Goal: Feedback & Contribution: Submit feedback/report problem

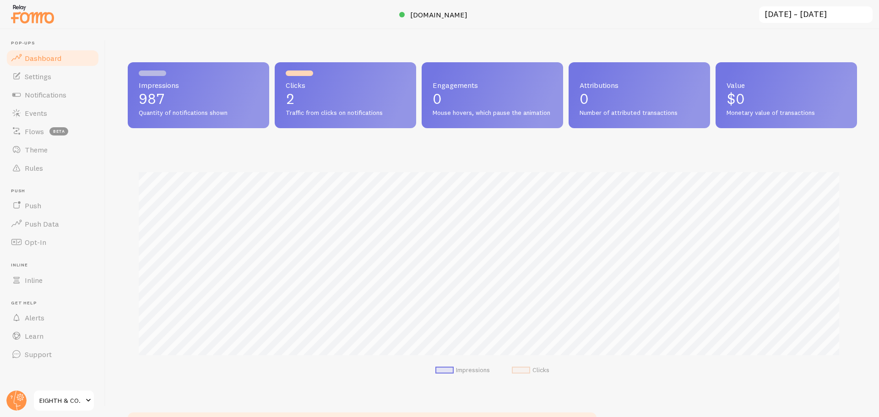
scroll to position [240, 722]
click at [40, 100] on link "Notifications" at bounding box center [52, 95] width 94 height 18
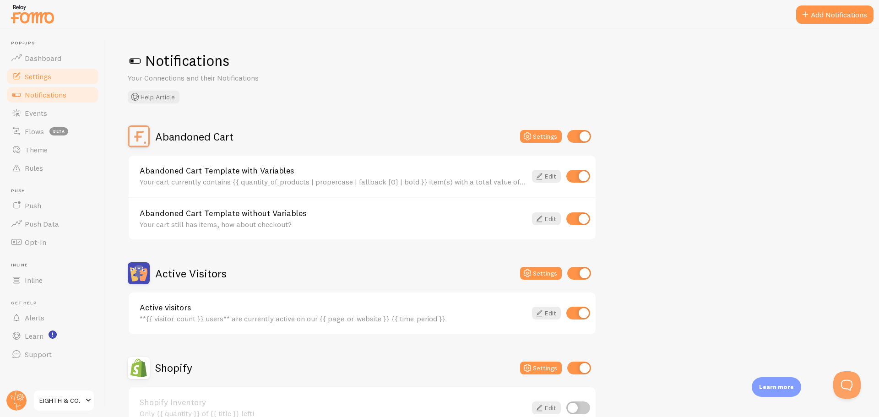
click at [49, 77] on span "Settings" at bounding box center [38, 76] width 27 height 9
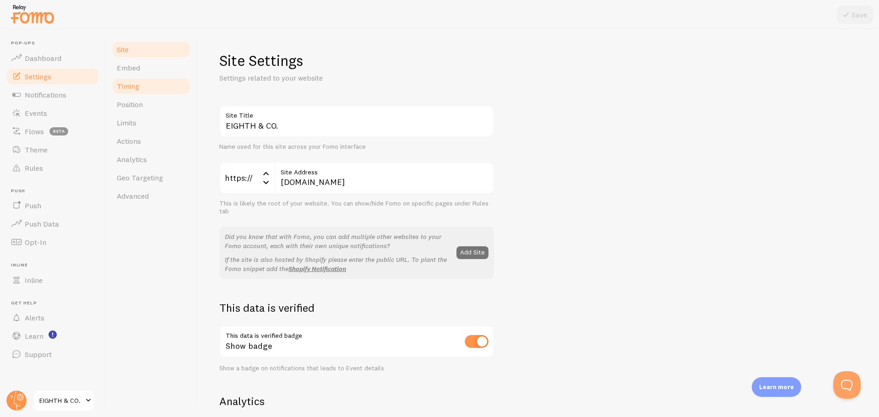
click at [142, 86] on link "Timing" at bounding box center [151, 86] width 80 height 18
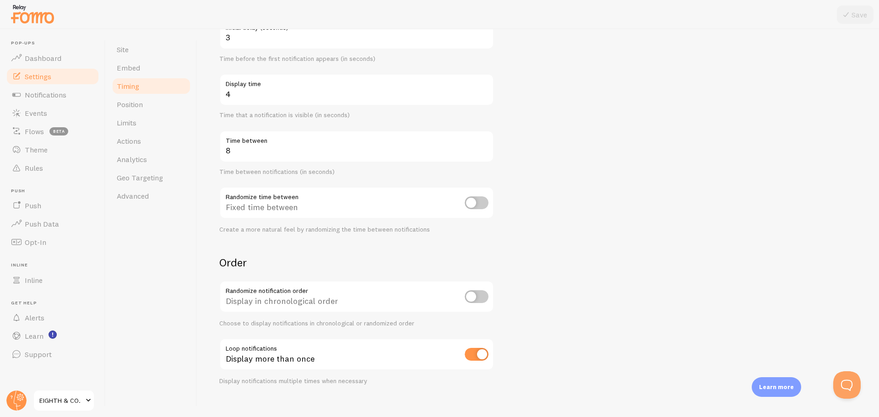
scroll to position [125, 0]
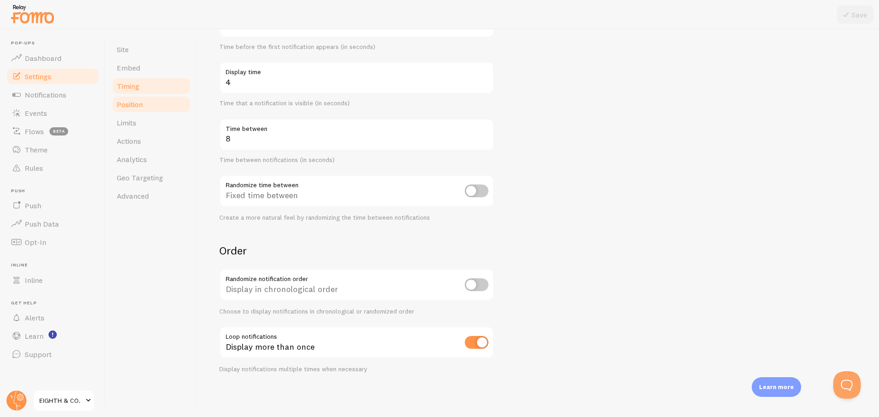
click at [133, 109] on span "Position" at bounding box center [130, 104] width 26 height 9
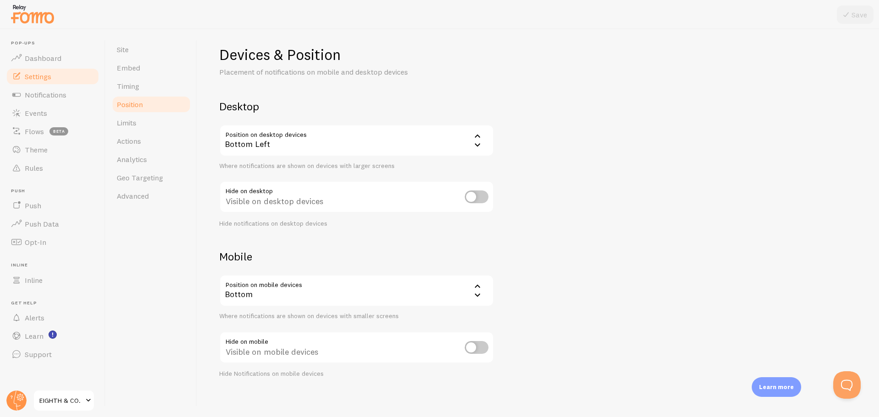
scroll to position [11, 0]
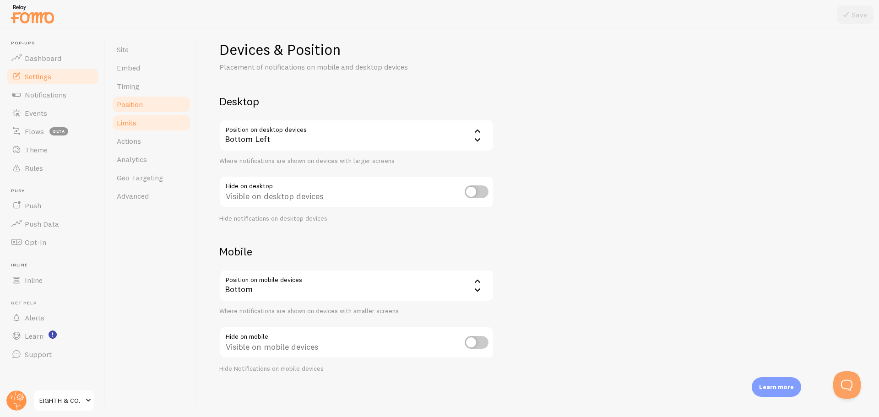
click at [129, 119] on span "Limits" at bounding box center [127, 122] width 20 height 9
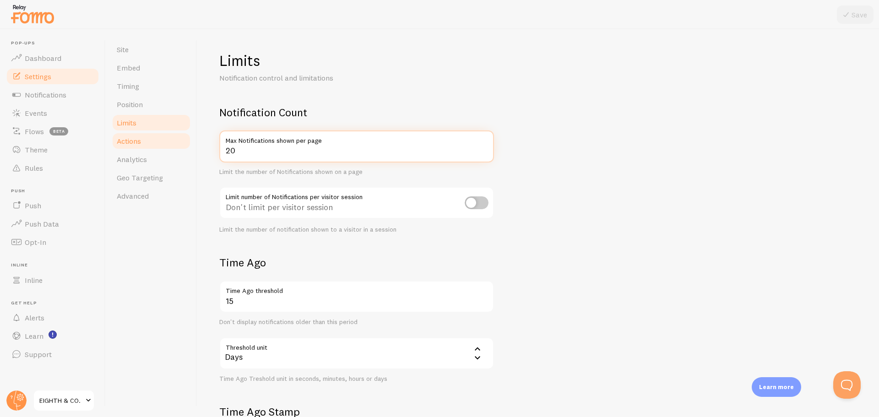
drag, startPoint x: 273, startPoint y: 157, endPoint x: 190, endPoint y: 149, distance: 84.1
click at [190, 149] on div "Site Embed Timing Position Limits Actions Analytics Geo Targeting Advanced Limi…" at bounding box center [492, 223] width 773 height 388
drag, startPoint x: 220, startPoint y: 156, endPoint x: 216, endPoint y: 155, distance: 4.8
click at [202, 154] on div "Limits Notification control and limitations Notification Count 5 Max Notificati…" at bounding box center [538, 223] width 682 height 388
type input "6"
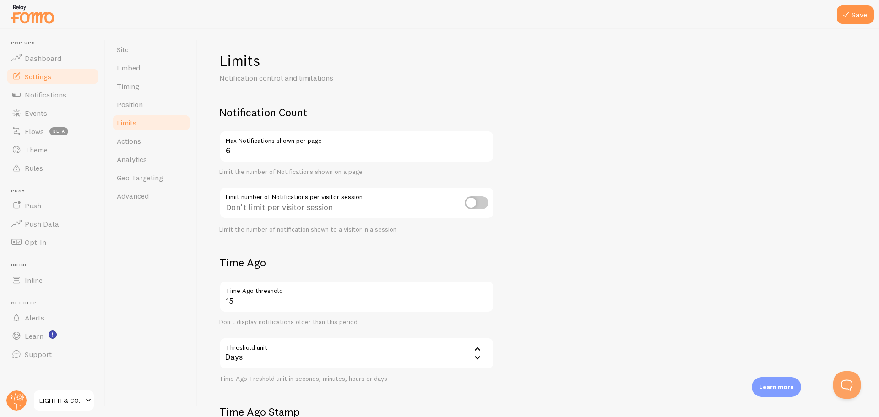
click at [473, 202] on input "checkbox" at bounding box center [477, 202] width 24 height 13
checkbox input "true"
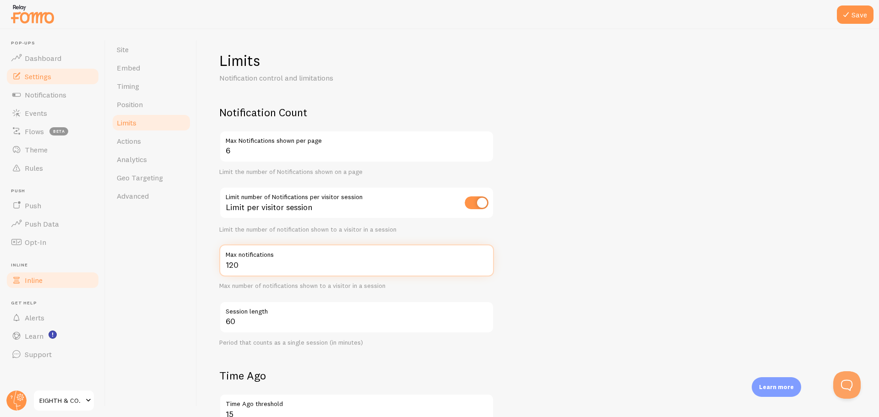
drag, startPoint x: 258, startPoint y: 275, endPoint x: 82, endPoint y: 276, distance: 175.8
click at [99, 276] on main "Pop-ups Dashboard Settings Notifications Events Flows beta Theme Rules [GEOGRAP…" at bounding box center [439, 223] width 879 height 388
drag, startPoint x: 595, startPoint y: 257, endPoint x: 587, endPoint y: 257, distance: 8.2
click at [595, 257] on form "Notification Count 6 Max Notifications shown per page Limit the number of Notif…" at bounding box center [538, 375] width 638 height 540
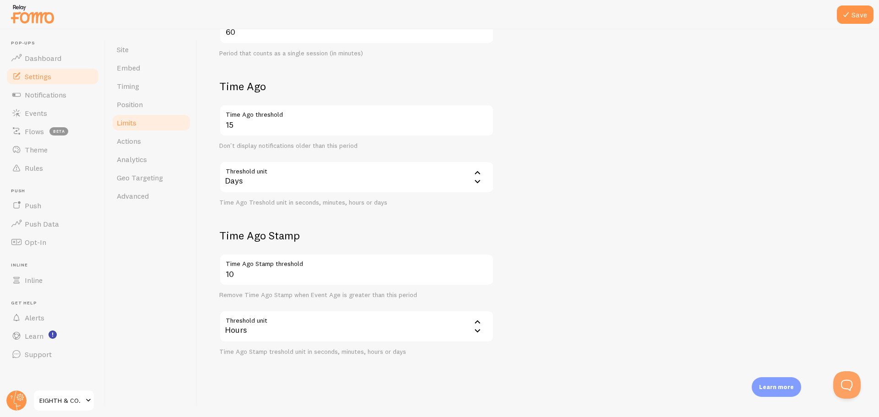
scroll to position [290, 0]
click at [152, 138] on link "Actions" at bounding box center [151, 141] width 80 height 18
click at [853, 13] on button "Save" at bounding box center [855, 14] width 37 height 18
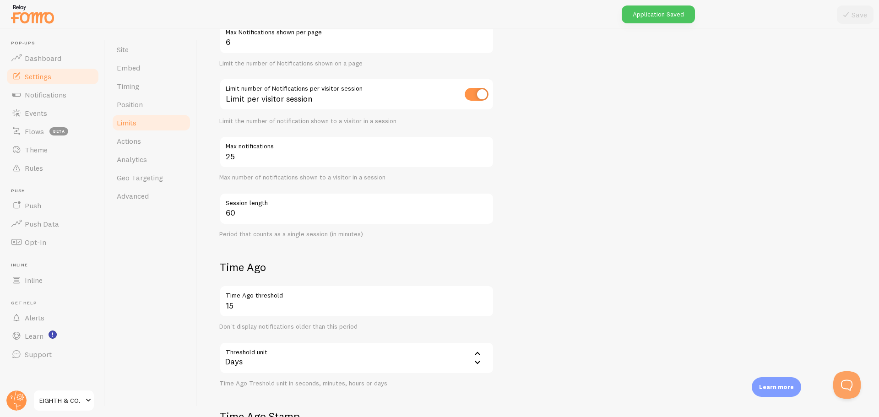
scroll to position [107, 0]
drag, startPoint x: 232, startPoint y: 153, endPoint x: 212, endPoint y: 152, distance: 20.2
click at [212, 152] on div "Limits Notification control and limitations Notification Count 6 Max Notificati…" at bounding box center [538, 223] width 682 height 388
type input "35"
click at [863, 14] on button "Save" at bounding box center [855, 14] width 37 height 18
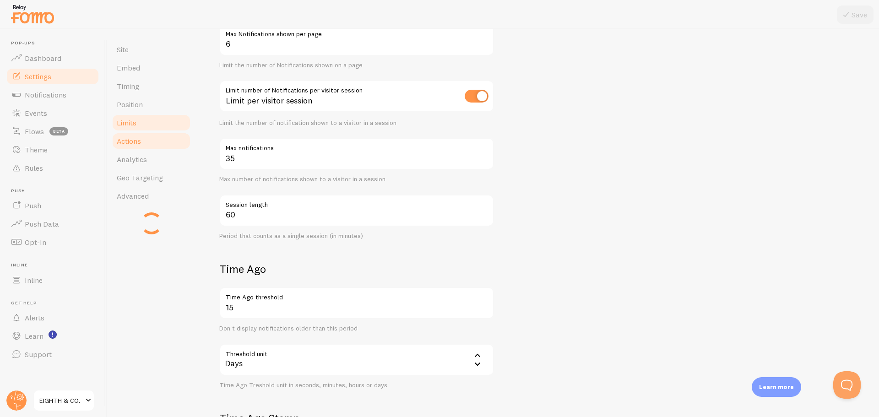
click at [127, 138] on span "Actions" at bounding box center [129, 140] width 24 height 9
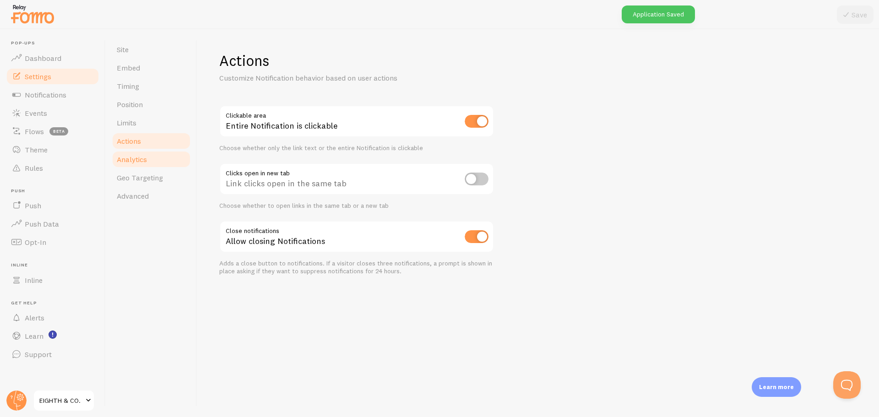
click at [135, 158] on span "Analytics" at bounding box center [132, 159] width 30 height 9
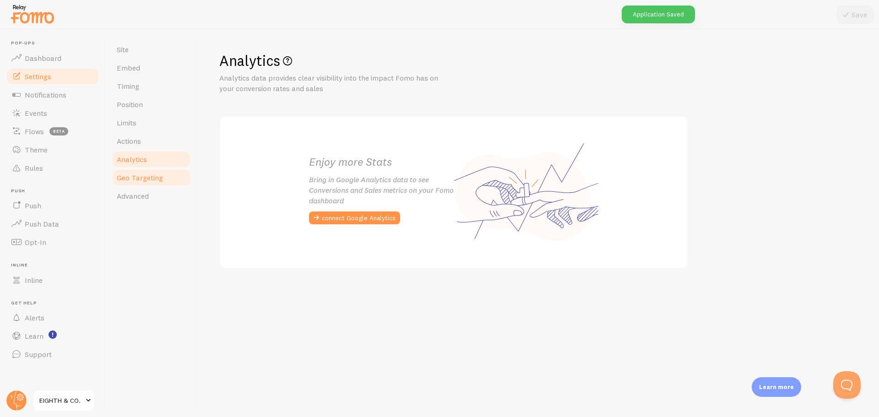
click at [139, 177] on span "Geo Targeting" at bounding box center [140, 177] width 46 height 9
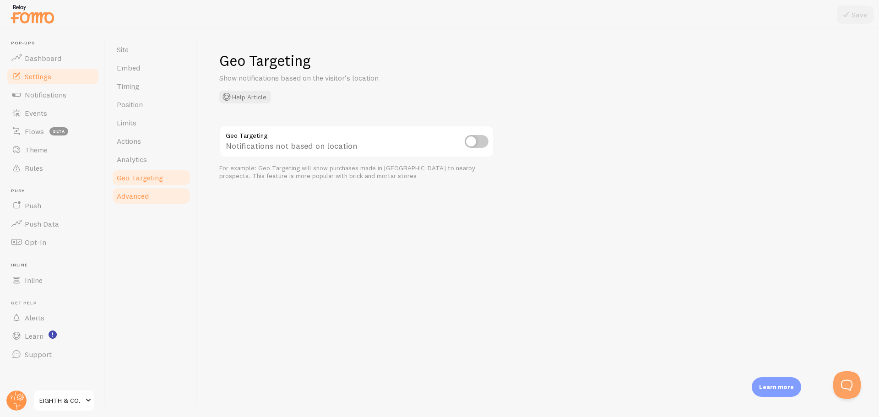
click at [130, 199] on span "Advanced" at bounding box center [133, 195] width 32 height 9
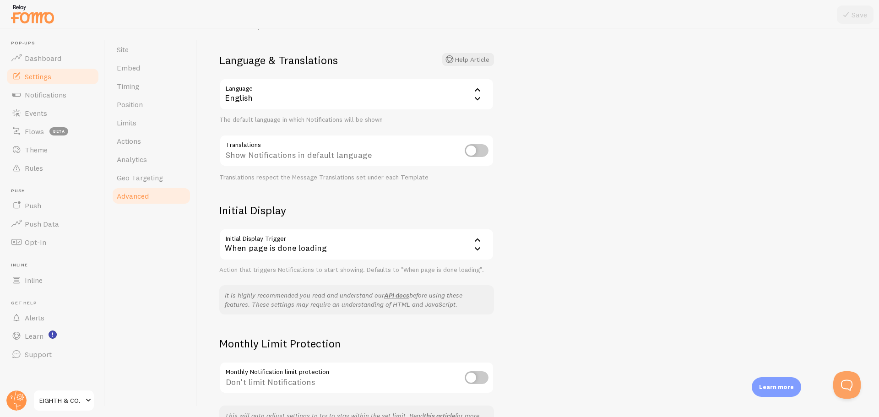
scroll to position [114, 0]
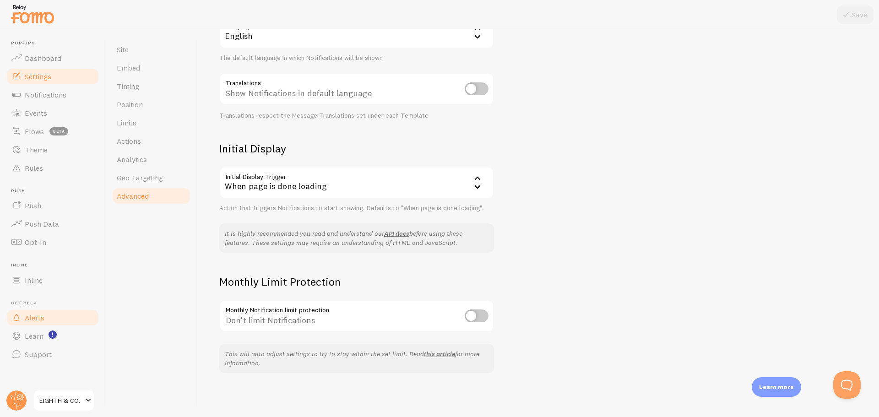
click at [27, 320] on span "Alerts" at bounding box center [35, 317] width 20 height 9
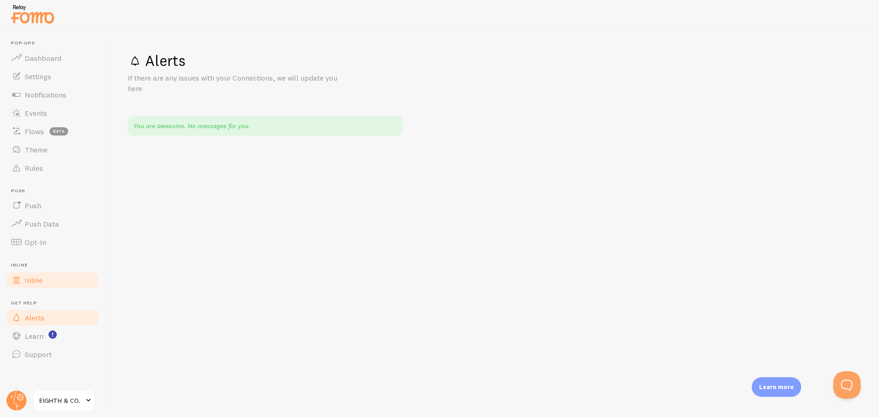
click at [34, 284] on span "Inline" at bounding box center [34, 280] width 18 height 9
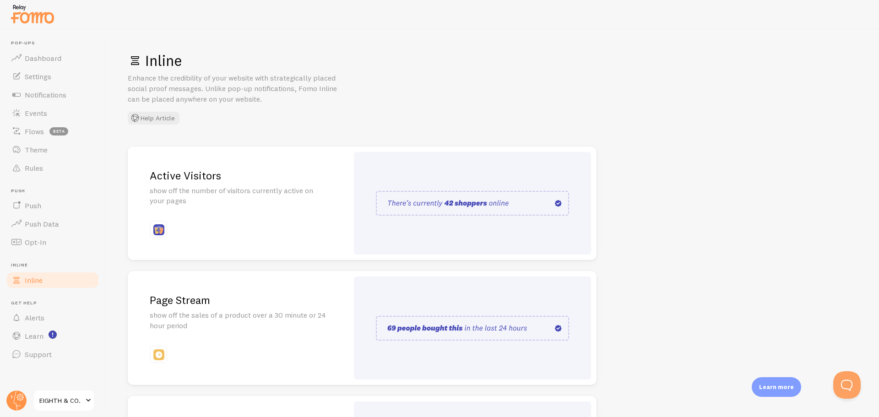
click at [521, 203] on img at bounding box center [472, 203] width 193 height 25
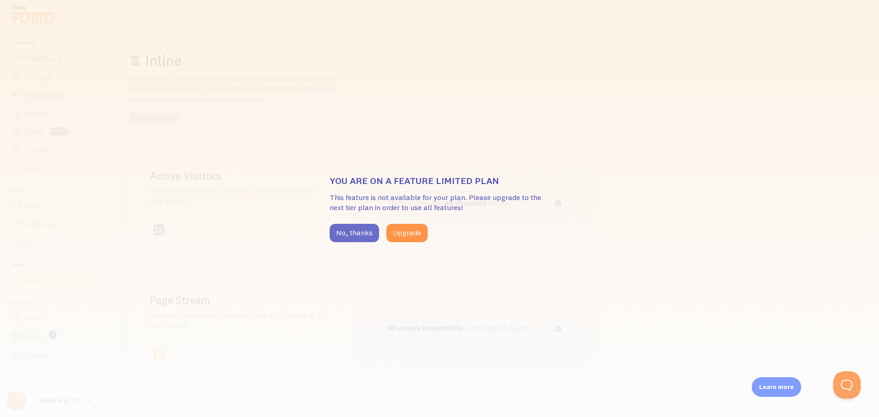
click at [347, 236] on button "No, thanks" at bounding box center [354, 233] width 49 height 18
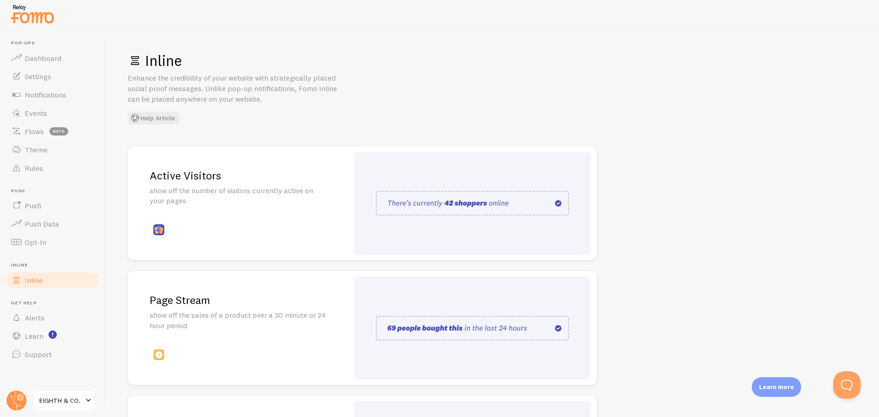
click at [509, 208] on img at bounding box center [472, 203] width 193 height 25
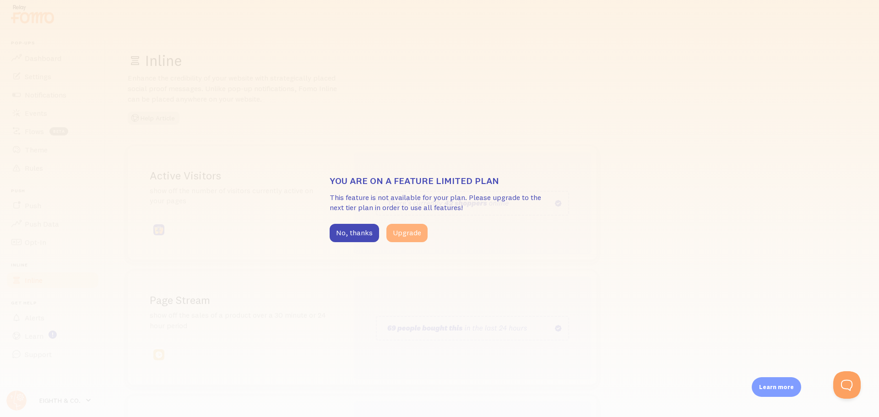
click at [407, 232] on button "Upgrade" at bounding box center [406, 233] width 41 height 18
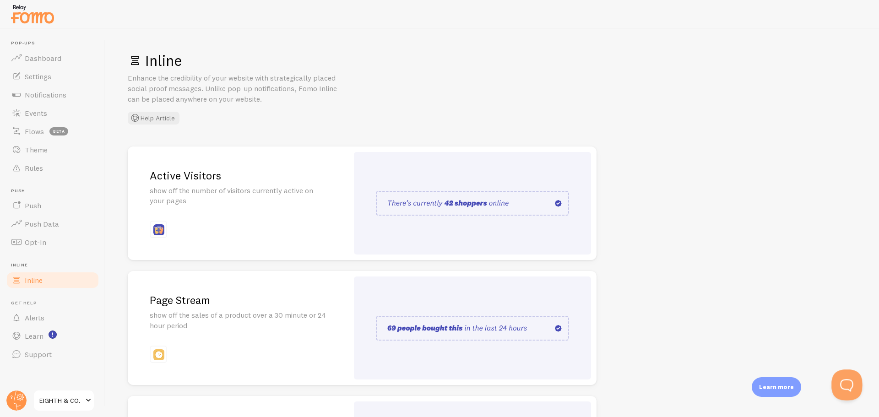
click at [847, 385] on button "Open Beacon popover" at bounding box center [844, 382] width 27 height 27
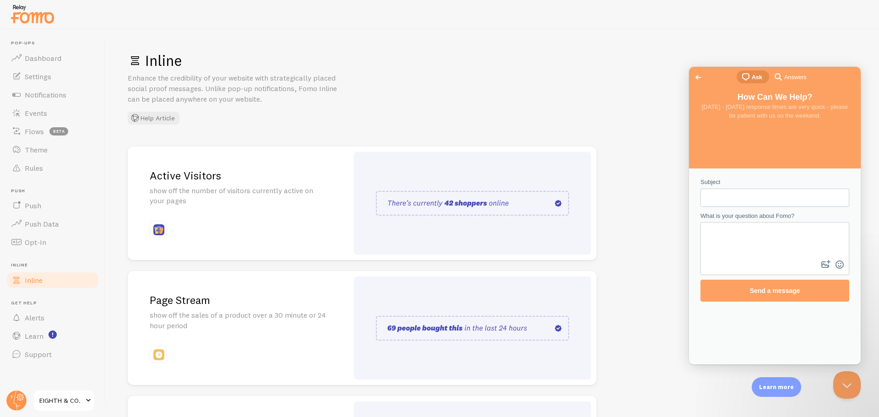
click at [735, 202] on form "Subject What is your question about Fomo? image-plus emoji cross-large Send a m…" at bounding box center [774, 240] width 149 height 124
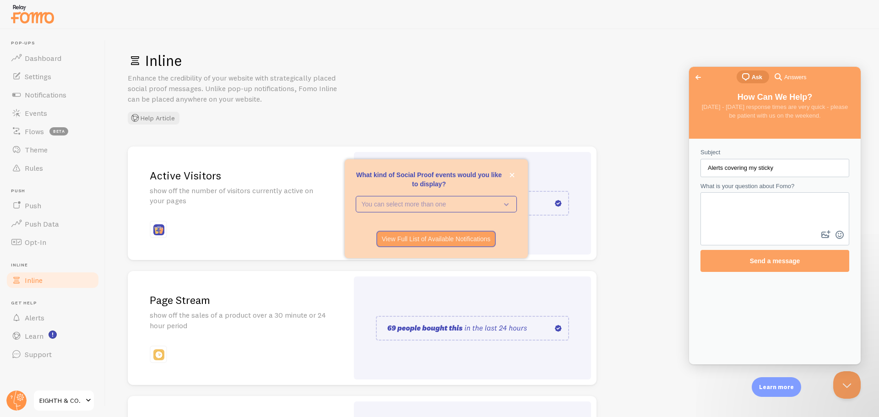
click at [786, 167] on input "Alerts covering my sticky" at bounding box center [775, 168] width 134 height 16
type input "Alerts covering my sticky cart"
click at [765, 221] on textarea "What is your question about Fomo?" at bounding box center [774, 210] width 147 height 35
type textarea "Alerts are to long across mobile is there a way to make them smaller it covers …"
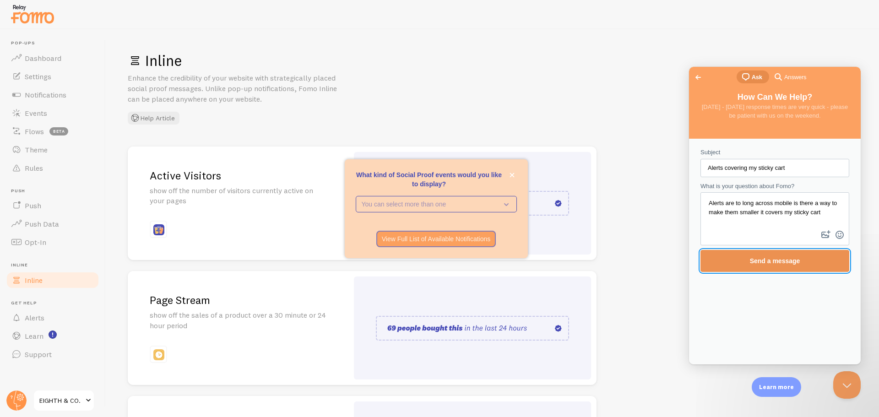
click at [784, 261] on span "Send a message" at bounding box center [775, 260] width 50 height 7
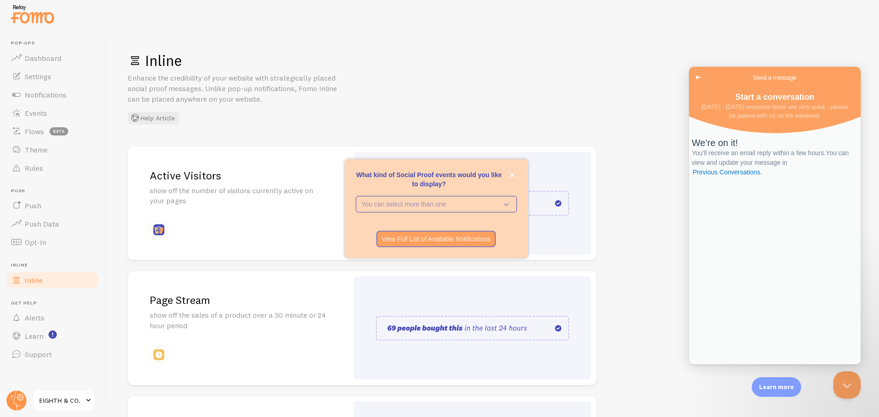
click at [701, 78] on span "Go back" at bounding box center [698, 77] width 11 height 11
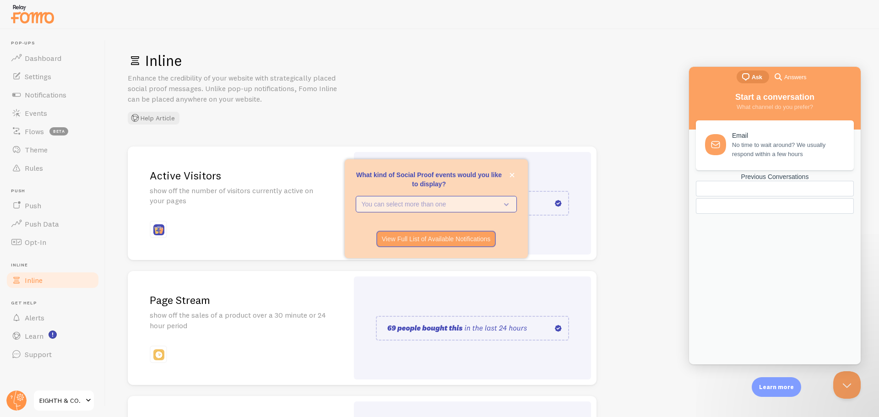
click at [466, 201] on p "You can select more than one" at bounding box center [430, 204] width 136 height 9
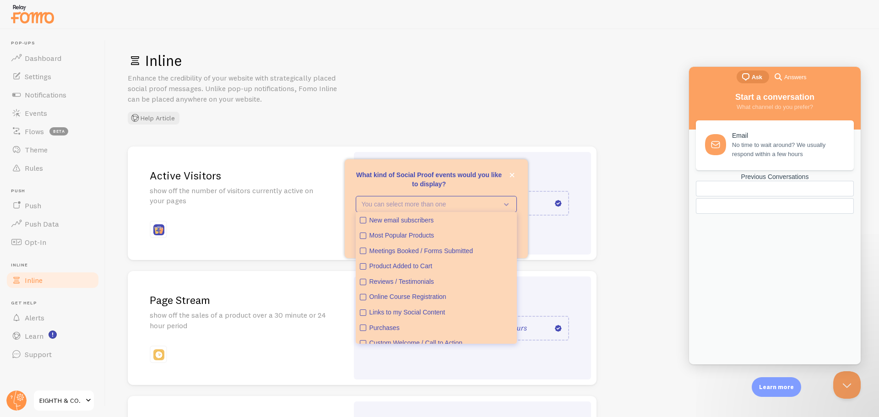
click at [520, 169] on div "What kind of Social Proof events would you like to display?" at bounding box center [436, 164] width 183 height 11
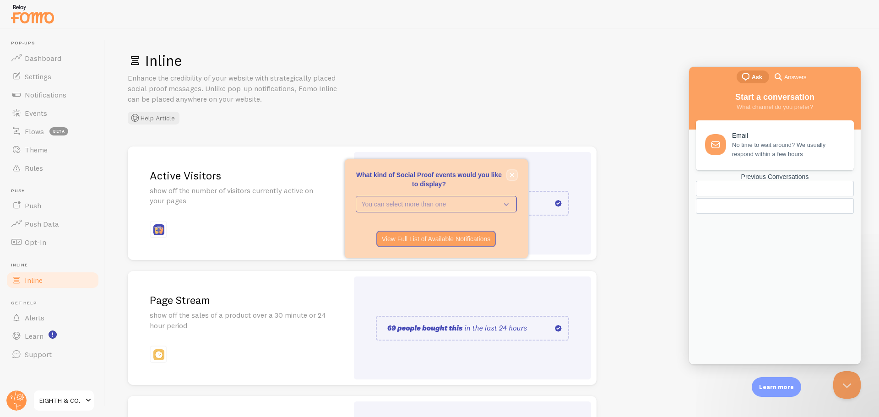
click at [516, 174] on button "close," at bounding box center [512, 175] width 10 height 10
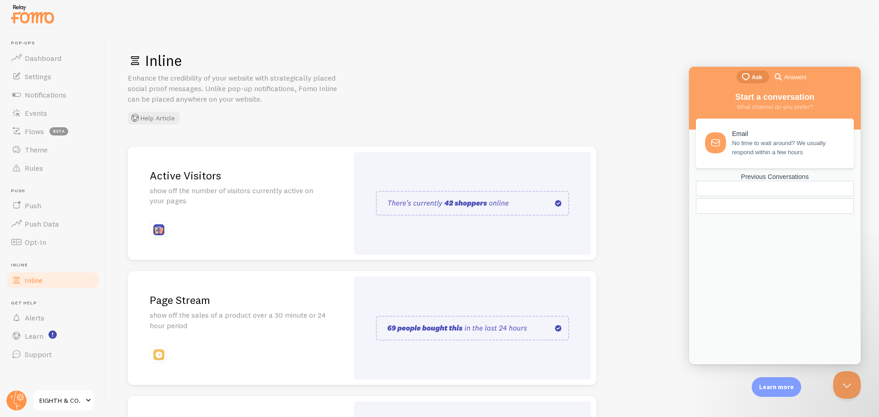
click at [786, 144] on span "No time to wait around? We usually respond within a few hours" at bounding box center [787, 148] width 111 height 18
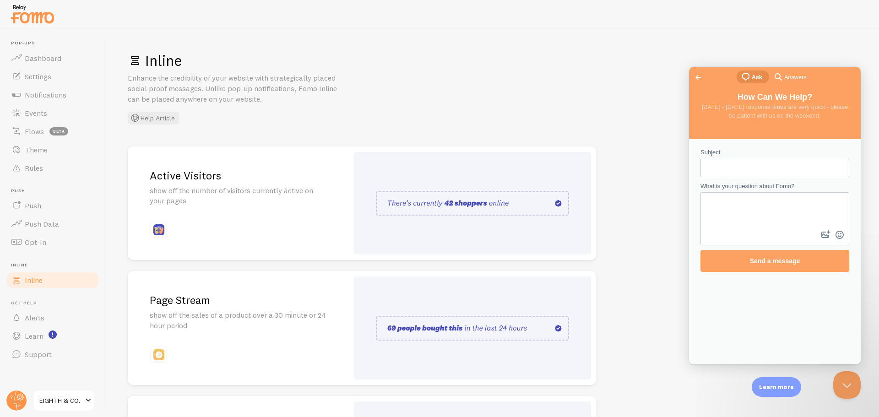
click at [699, 75] on span "Go back" at bounding box center [698, 77] width 11 height 11
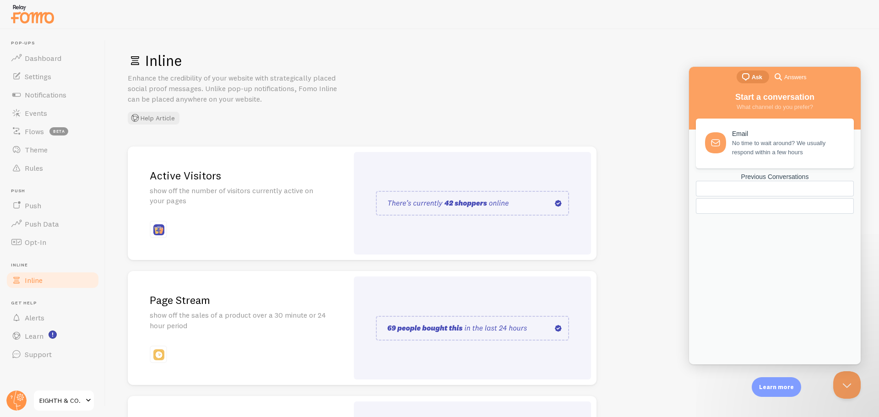
click at [752, 156] on span "No time to wait around? We usually respond within a few hours" at bounding box center [787, 148] width 111 height 18
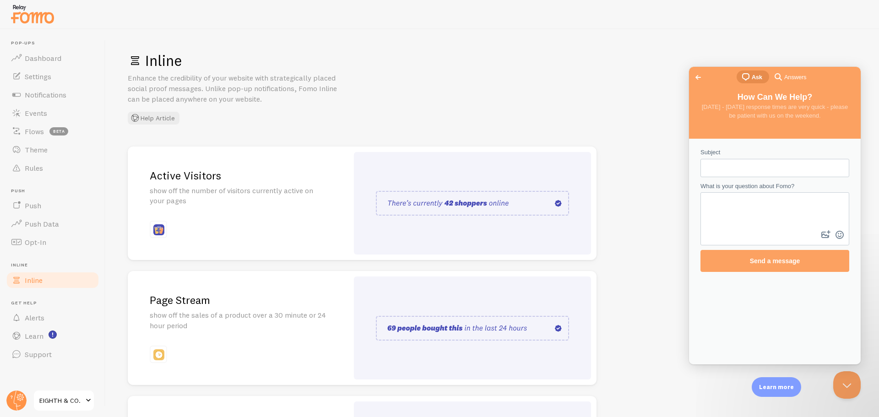
click at [606, 114] on div "Inline Enhance the credibility of your website with strategically placed social…" at bounding box center [492, 87] width 729 height 73
